Goal: Find specific page/section: Find specific page/section

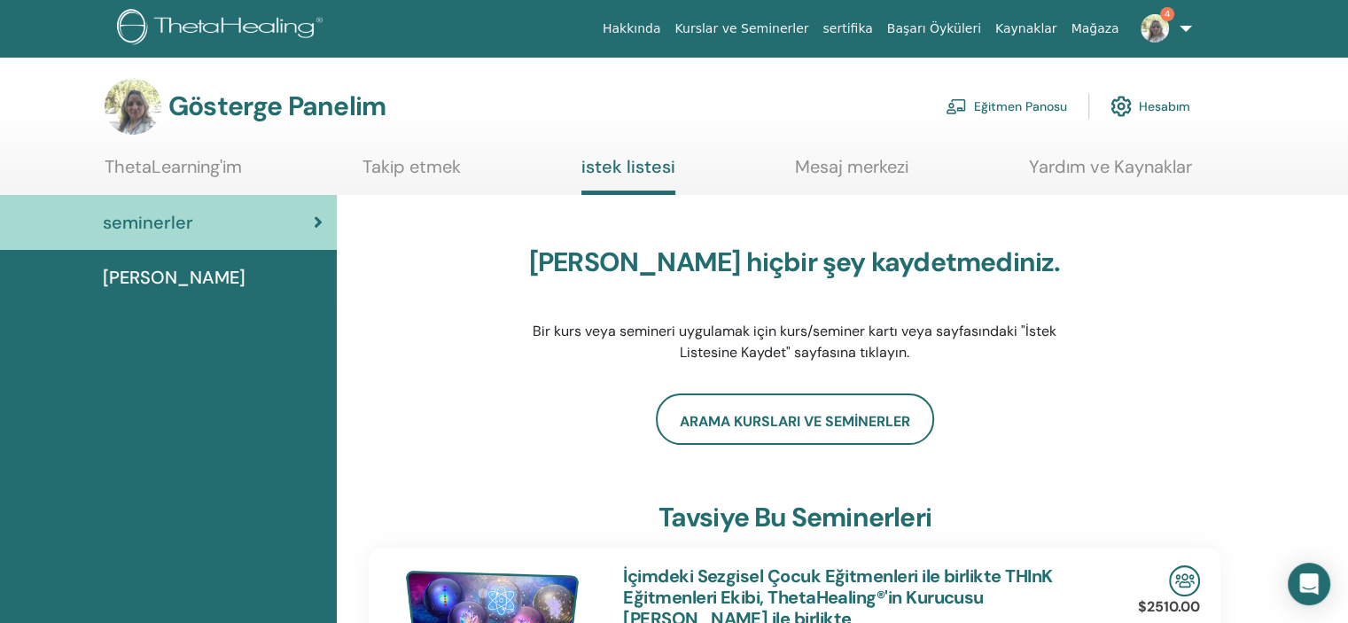
click at [1246, 37] on ul "Hakkında Kurslar ve Seminerler sertifika Başarı Öyküleri Kaynaklar Mağaza 4 ŞY …" at bounding box center [897, 28] width 710 height 57
click at [1098, 27] on font "Mağaza" at bounding box center [1094, 28] width 48 height 14
click at [1038, 101] on font "Eğitmen Panosu" at bounding box center [1020, 107] width 93 height 16
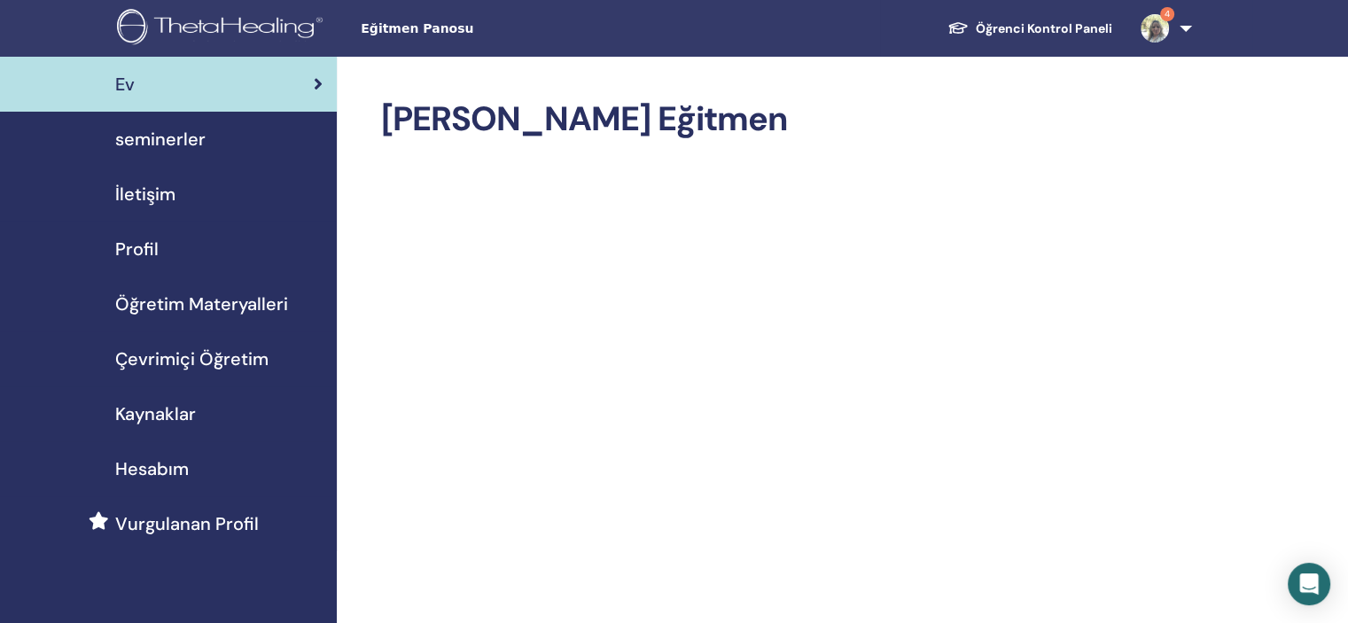
click at [178, 140] on span "seminerler" at bounding box center [160, 139] width 90 height 27
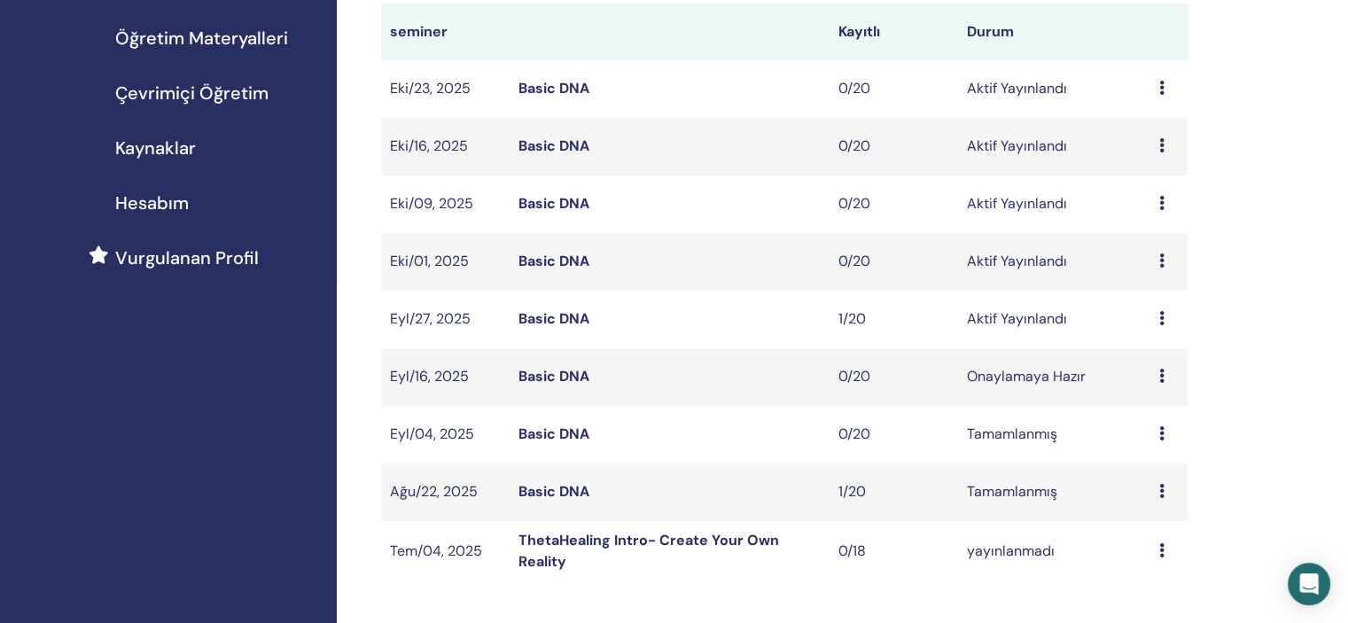
scroll to position [177, 0]
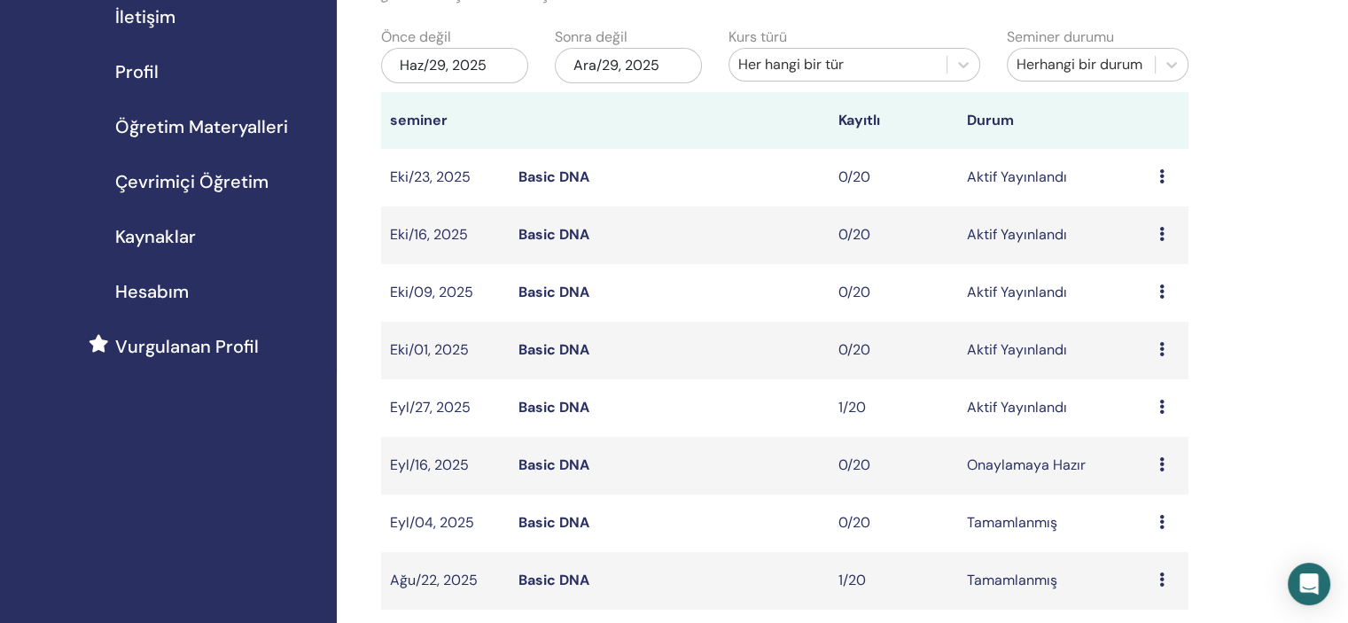
click at [1159, 346] on icon at bounding box center [1161, 349] width 5 height 14
click at [1163, 361] on link "Ön izleme" at bounding box center [1144, 359] width 64 height 19
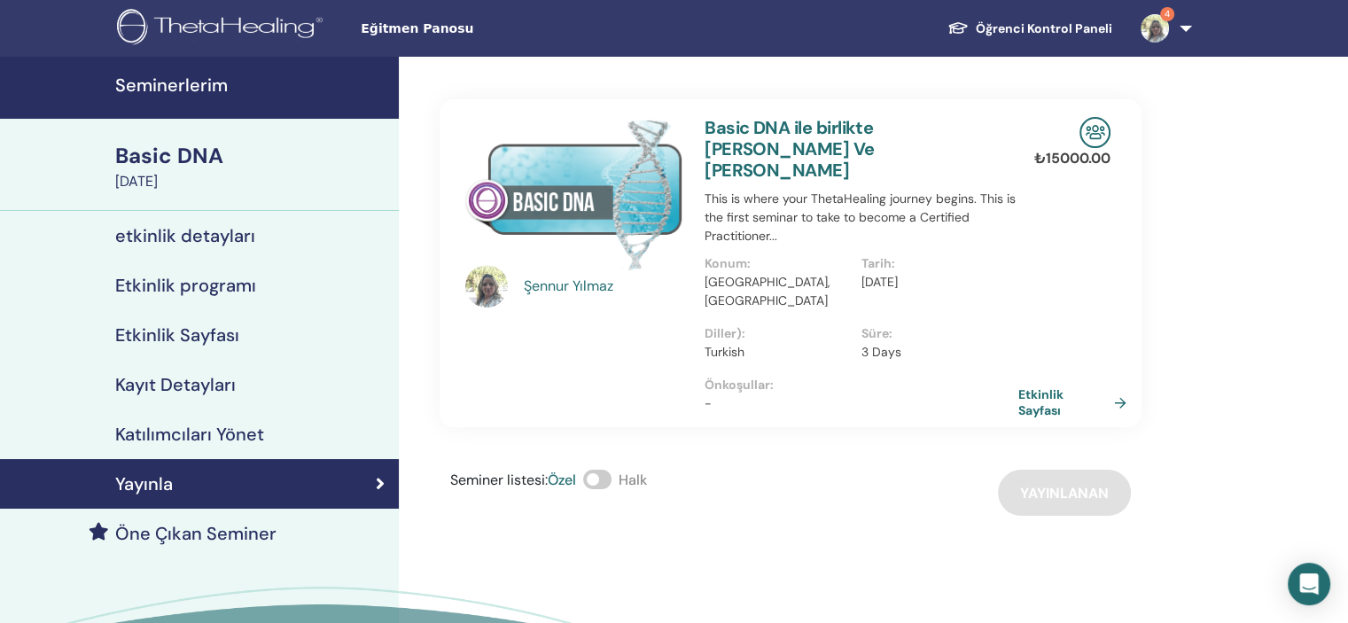
click at [138, 86] on h4 "Seminerlerim" at bounding box center [251, 84] width 273 height 21
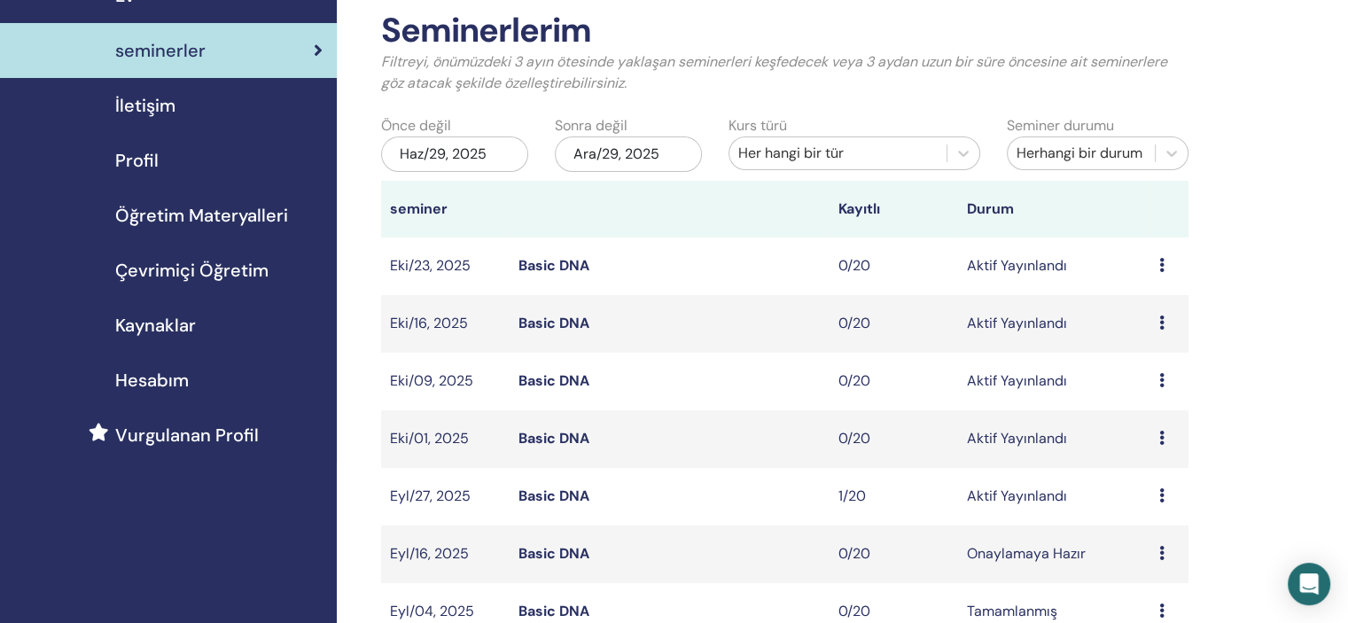
scroll to position [177, 0]
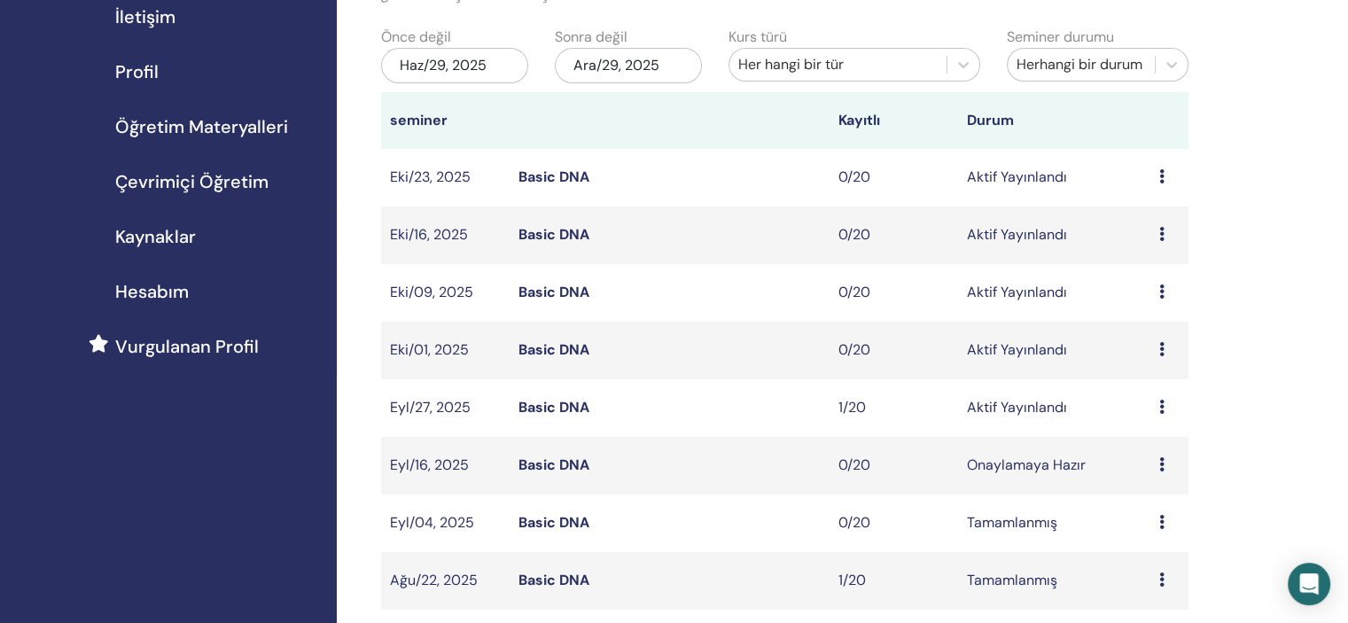
click at [1159, 408] on icon at bounding box center [1161, 407] width 5 height 14
click at [1159, 421] on link "Ön izleme" at bounding box center [1145, 422] width 64 height 19
